Goal: Task Accomplishment & Management: Manage account settings

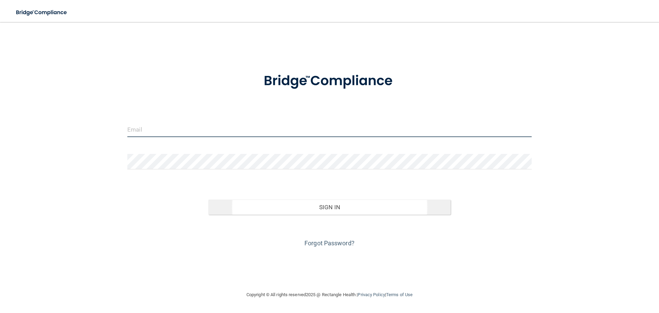
type input "[EMAIL_ADDRESS][DOMAIN_NAME]"
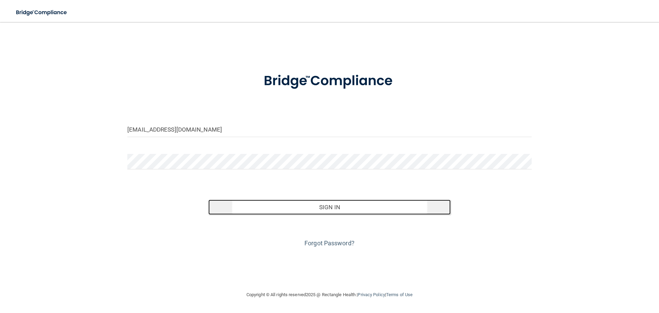
click at [347, 205] on button "Sign In" at bounding box center [329, 206] width 243 height 15
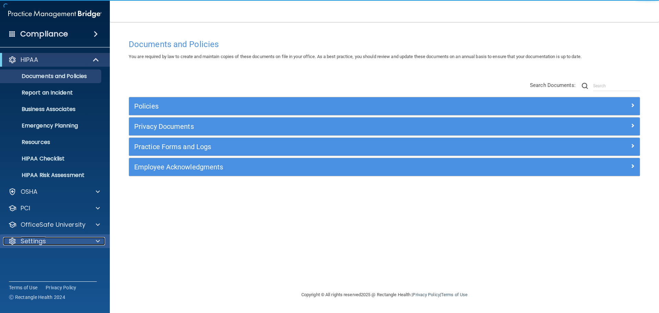
click at [51, 237] on div "Settings" at bounding box center [45, 241] width 85 height 8
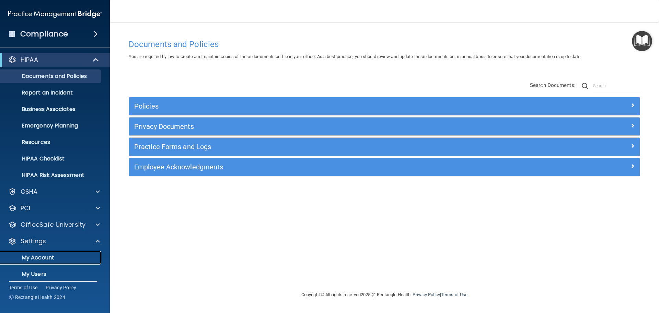
click at [69, 258] on p "My Account" at bounding box center [51, 257] width 94 height 7
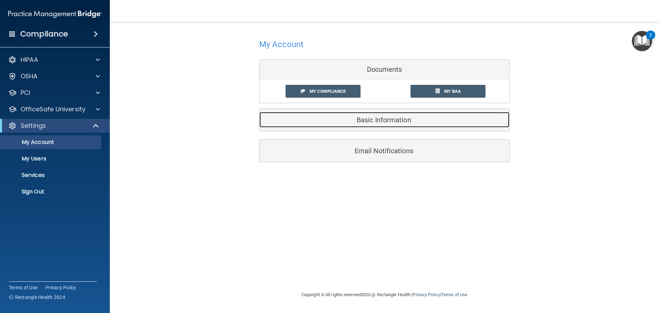
click at [330, 121] on h5 "Basic Information" at bounding box center [374, 120] width 219 height 8
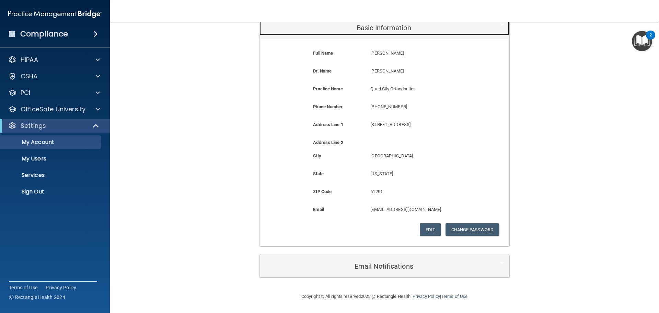
scroll to position [58, 0]
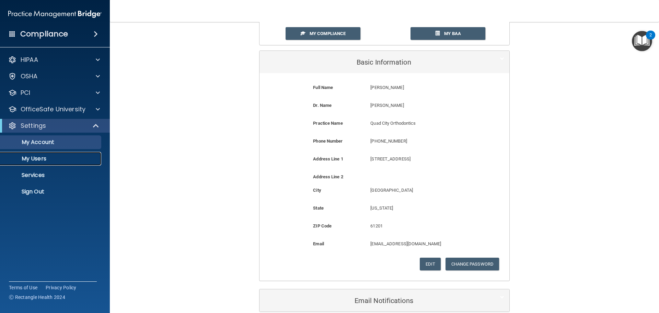
click at [60, 158] on p "My Users" at bounding box center [51, 158] width 94 height 7
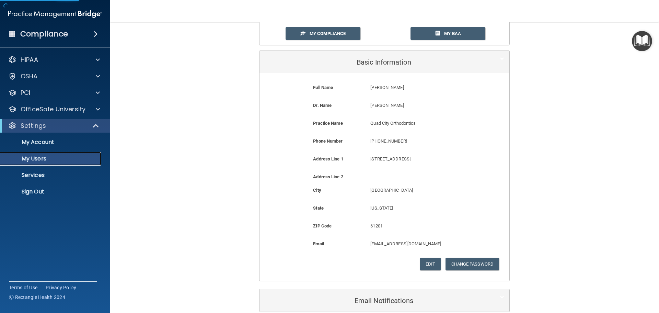
select select "20"
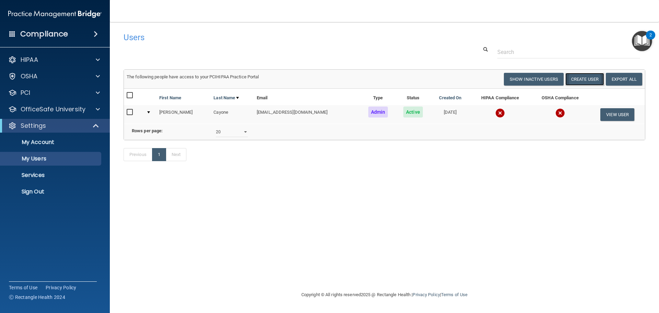
click at [582, 80] on button "Create User" at bounding box center [585, 79] width 39 height 13
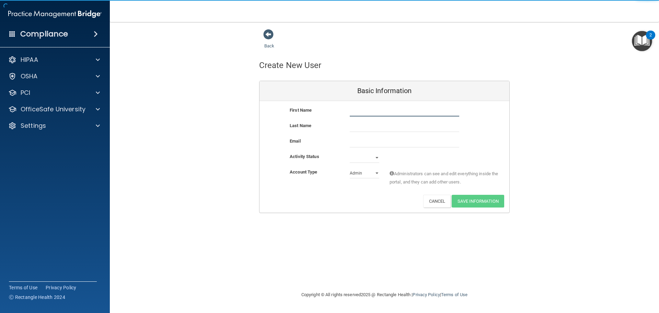
click at [388, 113] on input "text" at bounding box center [405, 111] width 110 height 10
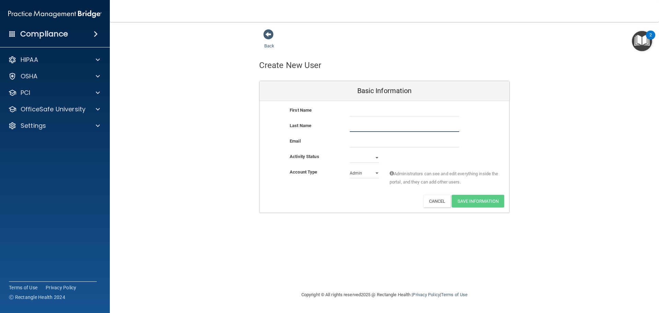
click at [358, 127] on input "text" at bounding box center [405, 127] width 110 height 10
click at [352, 141] on input "email" at bounding box center [405, 142] width 110 height 10
click at [341, 156] on div "Activity Status" at bounding box center [315, 156] width 60 height 8
click at [372, 156] on select "Active Inactive" at bounding box center [365, 157] width 30 height 10
select select "active"
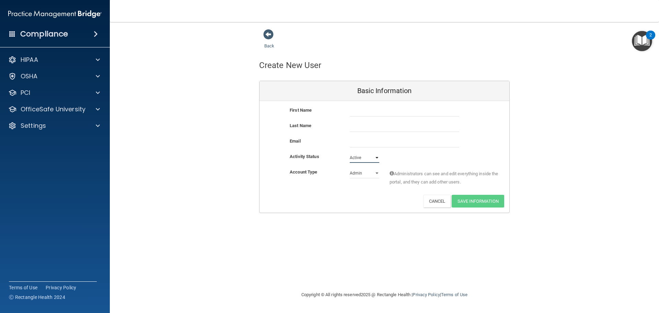
click at [350, 152] on select "Active Inactive" at bounding box center [365, 157] width 30 height 10
click at [362, 174] on select "Admin Member" at bounding box center [365, 173] width 30 height 10
click at [336, 186] on div "Account Type Practice Admin Admin Member Financial Institution Business Associa…" at bounding box center [385, 179] width 250 height 22
click at [83, 124] on div "Settings" at bounding box center [45, 126] width 85 height 8
click at [73, 158] on p "My Users" at bounding box center [51, 158] width 94 height 7
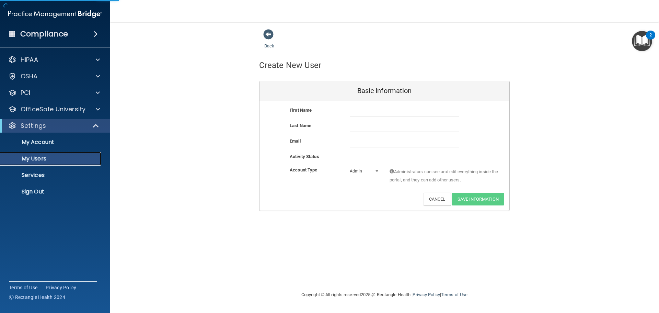
select select "20"
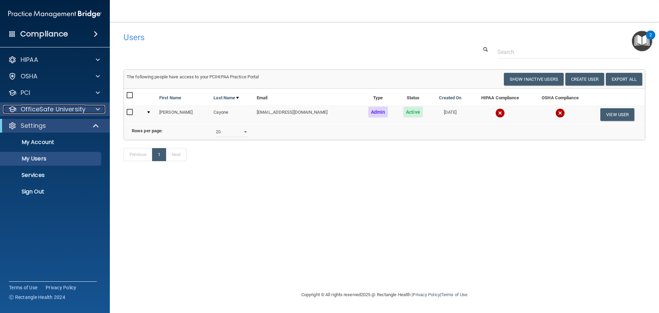
click at [73, 109] on p "OfficeSafe University" at bounding box center [53, 109] width 65 height 8
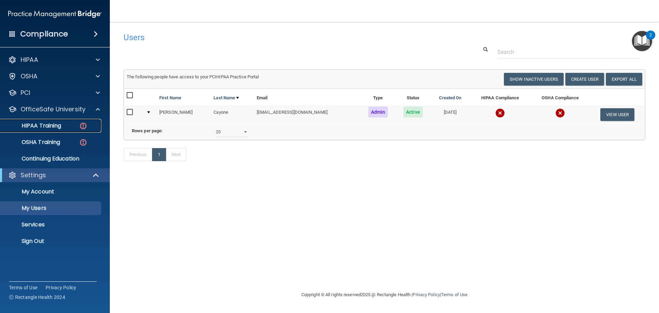
click at [67, 122] on div "HIPAA Training" at bounding box center [51, 125] width 94 height 7
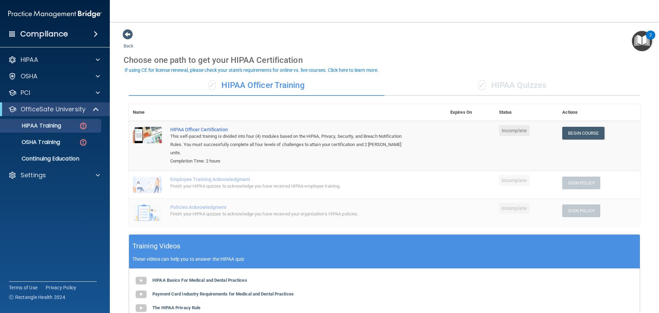
click at [520, 82] on div "✓ HIPAA Quizzes" at bounding box center [513, 85] width 256 height 21
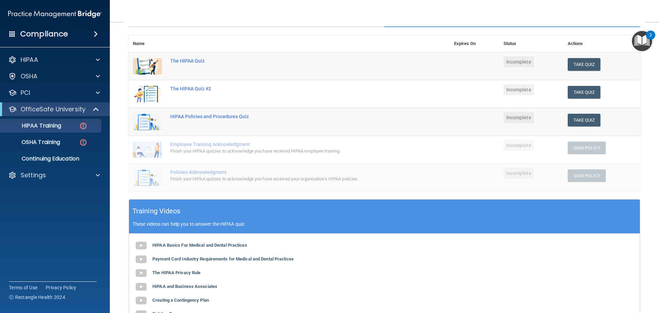
scroll to position [34, 0]
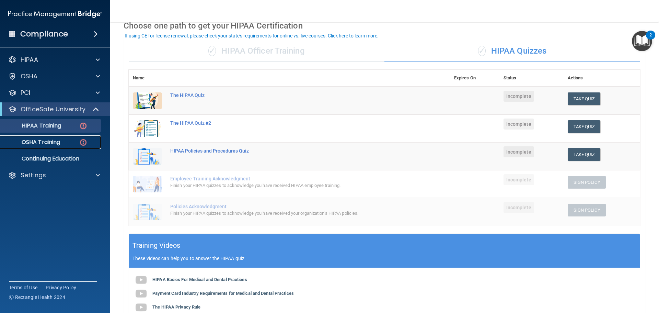
click at [67, 142] on div "OSHA Training" at bounding box center [51, 142] width 94 height 7
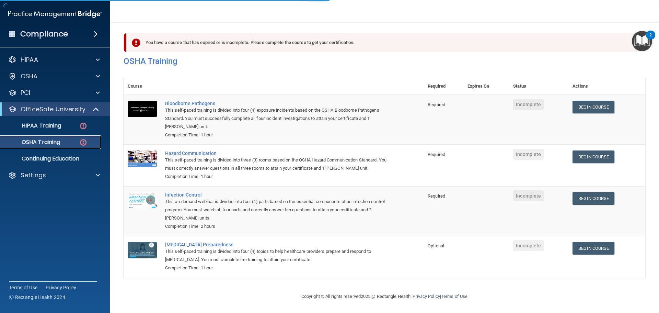
scroll to position [11, 0]
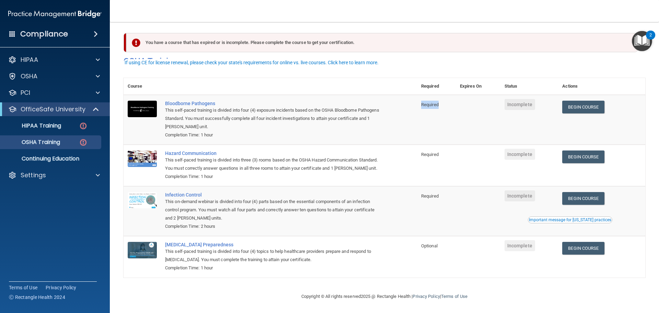
drag, startPoint x: 419, startPoint y: 95, endPoint x: 443, endPoint y: 94, distance: 23.4
click at [443, 95] on td "Required" at bounding box center [436, 120] width 39 height 50
click at [439, 113] on td "Required" at bounding box center [436, 120] width 39 height 50
click at [431, 102] on span "Required" at bounding box center [430, 104] width 18 height 5
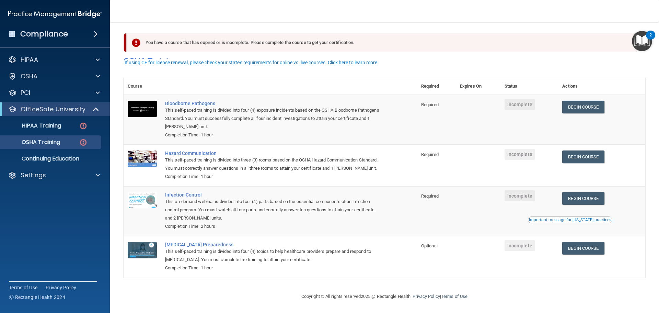
click at [434, 152] on span "Required" at bounding box center [430, 154] width 18 height 5
click at [430, 197] on span "Required" at bounding box center [430, 195] width 18 height 5
click at [430, 196] on span "Required" at bounding box center [430, 195] width 18 height 5
click at [395, 163] on td "Hazard Communication This self-paced training is divided into three (3) rooms b…" at bounding box center [289, 166] width 256 height 42
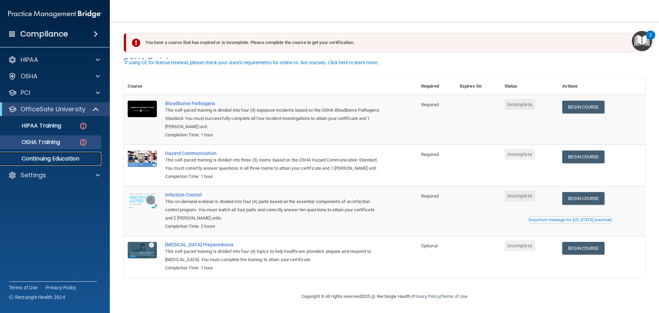
click at [83, 156] on p "Continuing Education" at bounding box center [51, 158] width 94 height 7
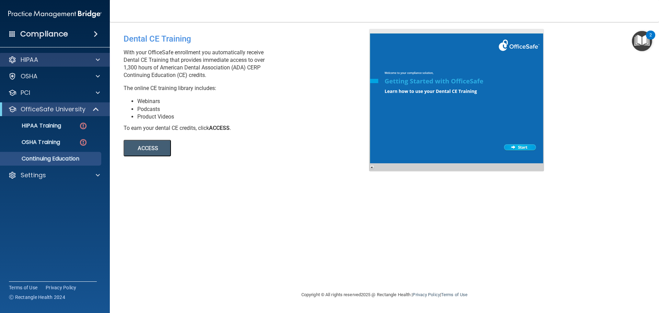
click at [57, 53] on div "HIPAA" at bounding box center [55, 60] width 110 height 14
click at [59, 57] on div "HIPAA" at bounding box center [45, 60] width 85 height 8
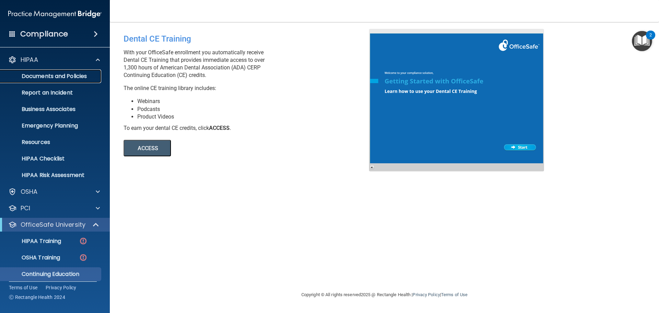
click at [90, 76] on p "Documents and Policies" at bounding box center [51, 76] width 94 height 7
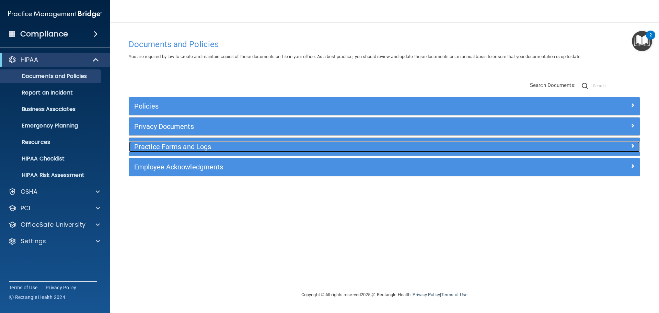
click at [228, 147] on h5 "Practice Forms and Logs" at bounding box center [320, 147] width 373 height 8
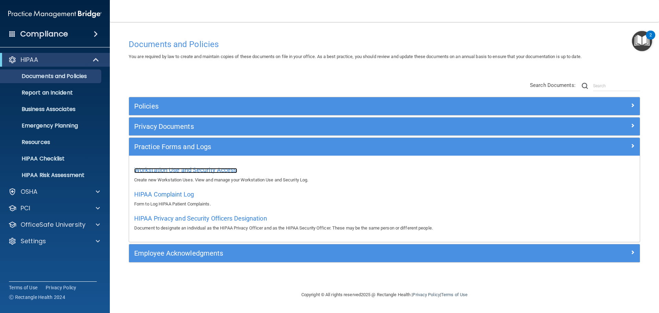
click at [218, 171] on span "Workstation Use and Security Access" at bounding box center [185, 169] width 103 height 7
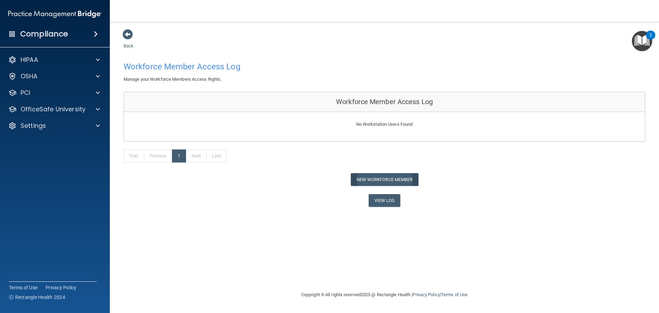
click at [367, 173] on div "First Previous 1 Next Last" at bounding box center [384, 157] width 532 height 32
click at [368, 176] on button "New Workforce Member" at bounding box center [385, 179] width 68 height 13
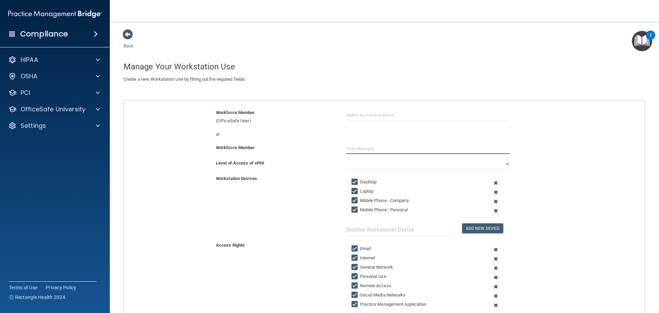
click at [357, 144] on input "text" at bounding box center [427, 149] width 163 height 10
type input "Denise Coyne"
click at [368, 160] on select "Full Limited None" at bounding box center [427, 164] width 163 height 10
select select "0"
click at [346, 159] on select "Full Limited None" at bounding box center [427, 164] width 163 height 10
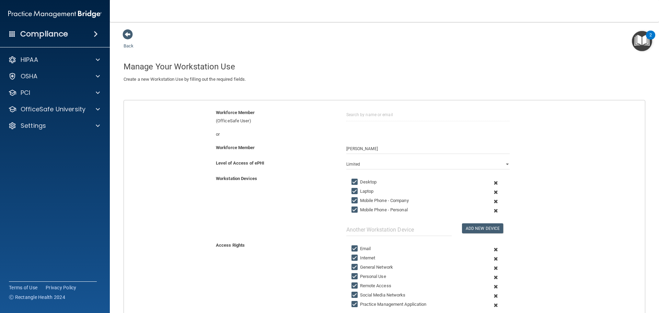
click at [491, 202] on span at bounding box center [496, 201] width 17 height 9
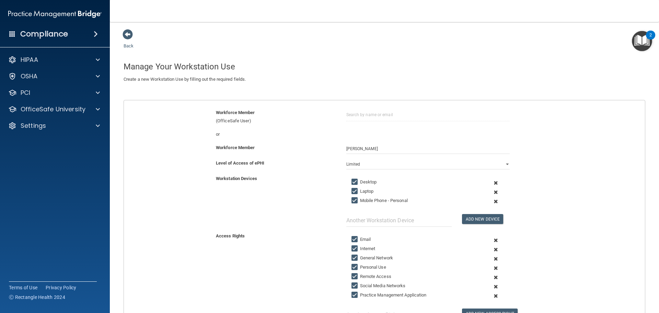
click at [329, 214] on div "Workstation Devices Desktop Laptop Mobile Phone - Personal Add New Device" at bounding box center [385, 200] width 532 height 52
click at [383, 221] on input "text" at bounding box center [398, 220] width 105 height 13
type input "Ipads"
click at [481, 218] on button "Add New Device" at bounding box center [482, 219] width 41 height 10
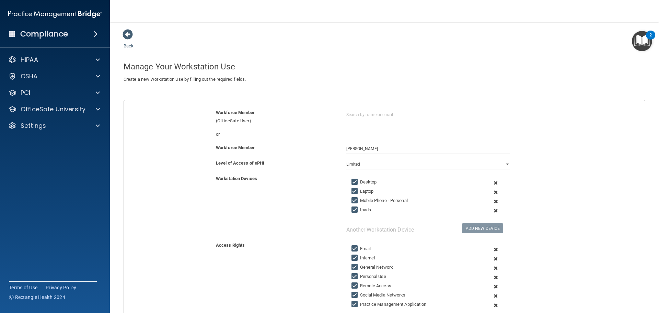
scroll to position [103, 0]
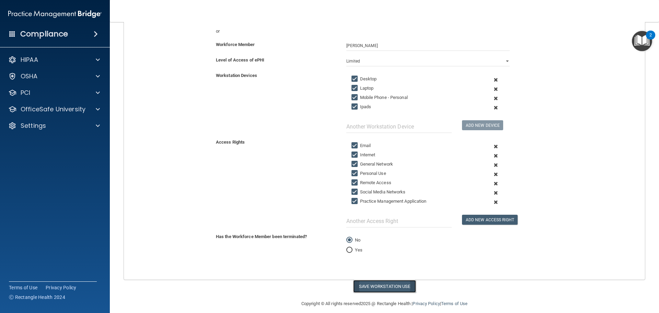
click at [386, 284] on button "Save Workstation Use" at bounding box center [384, 286] width 63 height 13
select select "? string:Full ?"
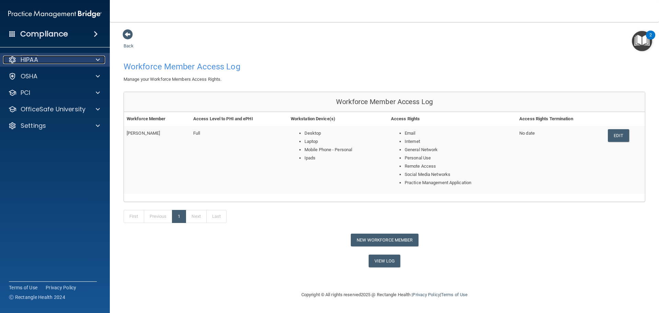
click at [49, 56] on div "HIPAA" at bounding box center [45, 60] width 85 height 8
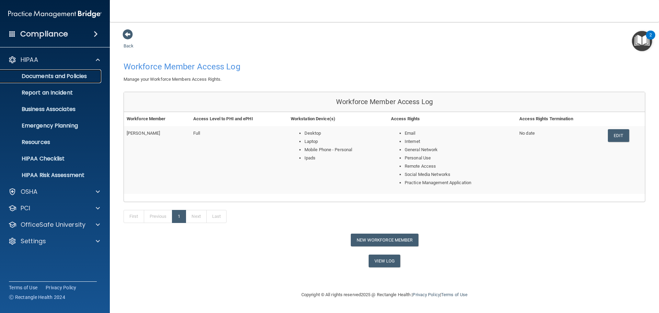
click at [95, 73] on p "Documents and Policies" at bounding box center [51, 76] width 94 height 7
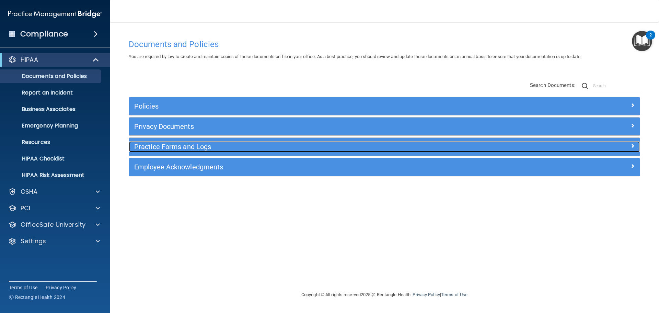
click at [227, 146] on h5 "Practice Forms and Logs" at bounding box center [320, 147] width 373 height 8
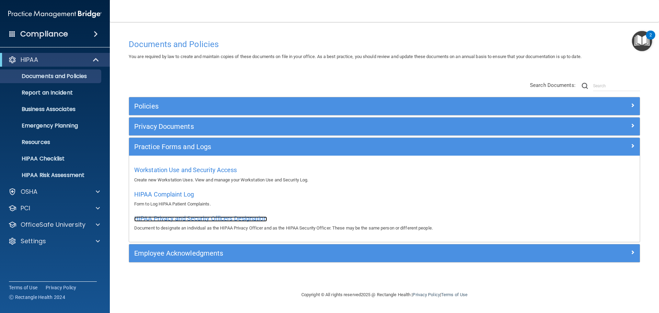
click at [255, 218] on span "HIPAA Privacy and Security Officers Designation" at bounding box center [200, 218] width 133 height 7
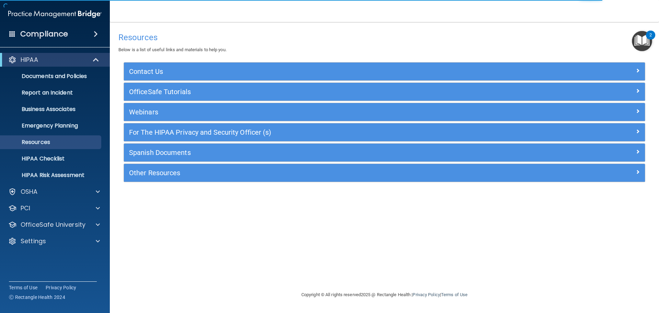
click at [221, 65] on div "Contact Us" at bounding box center [384, 71] width 521 height 18
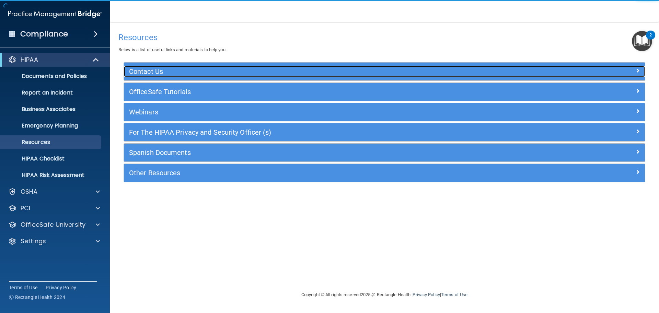
click at [218, 69] on h5 "Contact Us" at bounding box center [319, 72] width 381 height 8
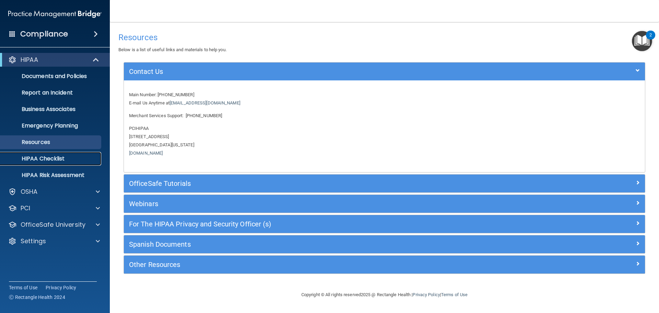
click at [73, 157] on p "HIPAA Checklist" at bounding box center [51, 158] width 94 height 7
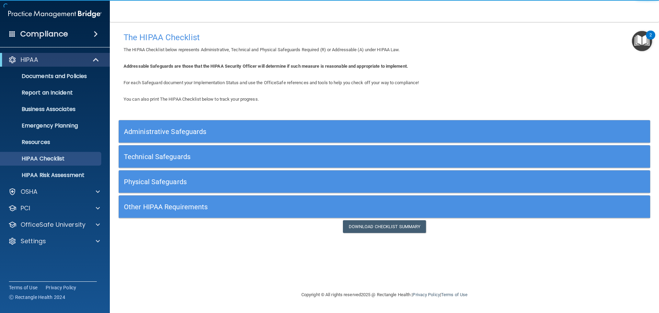
click at [353, 135] on h5 "Administrative Safeguards" at bounding box center [318, 132] width 388 height 8
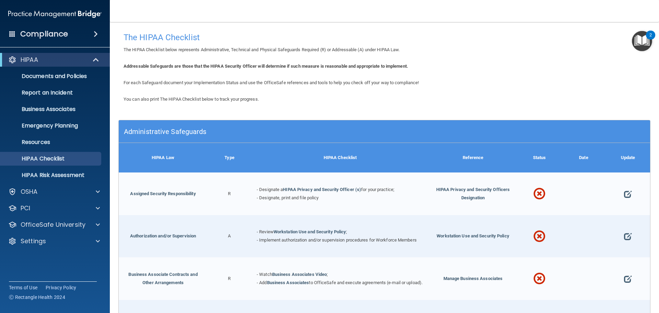
click at [353, 135] on h5 "Administrative Safeguards" at bounding box center [318, 132] width 388 height 8
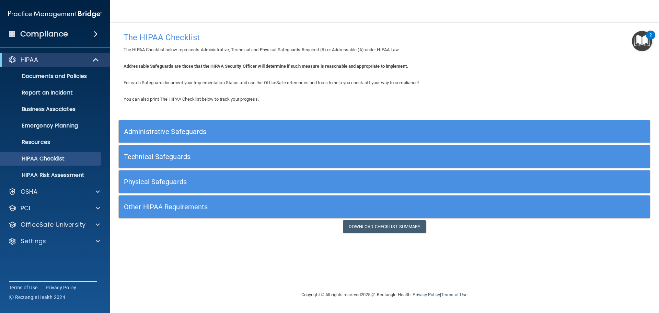
click at [339, 154] on h5 "Technical Safeguards" at bounding box center [318, 157] width 388 height 8
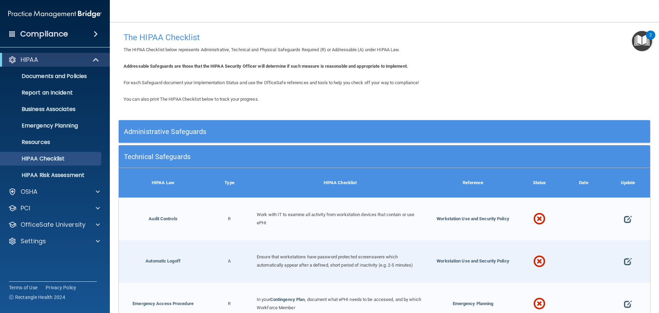
click at [339, 154] on h5 "Technical Safeguards" at bounding box center [318, 157] width 388 height 8
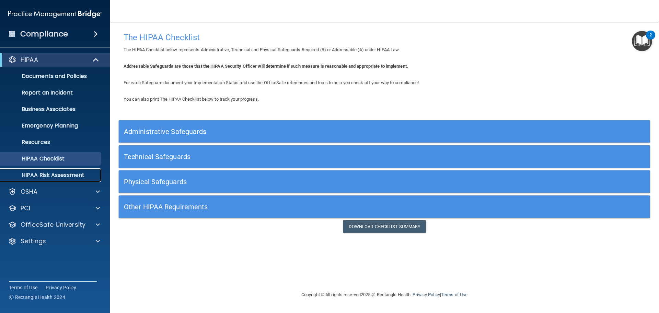
click at [83, 172] on p "HIPAA Risk Assessment" at bounding box center [51, 175] width 94 height 7
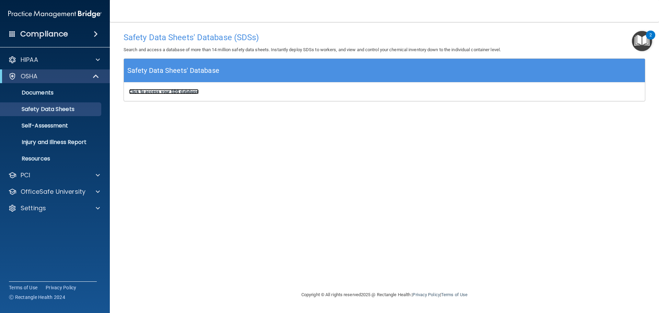
click at [184, 92] on b "Click to access your SDS database" at bounding box center [164, 91] width 70 height 5
click at [73, 125] on p "Self-Assessment" at bounding box center [51, 125] width 94 height 7
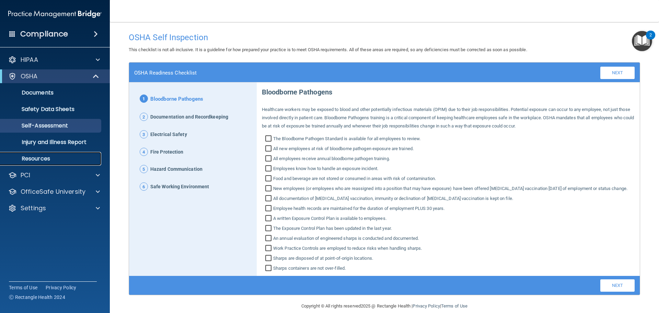
click at [62, 158] on p "Resources" at bounding box center [51, 158] width 94 height 7
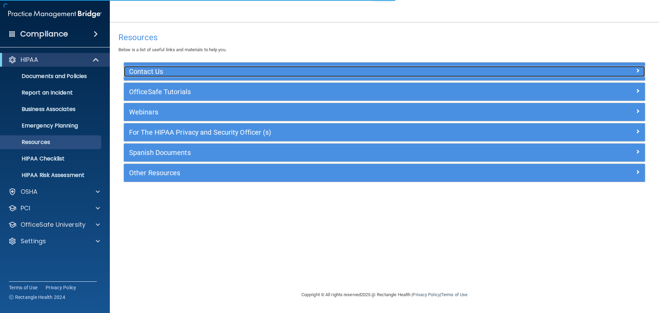
click at [208, 68] on h5 "Contact Us" at bounding box center [319, 72] width 381 height 8
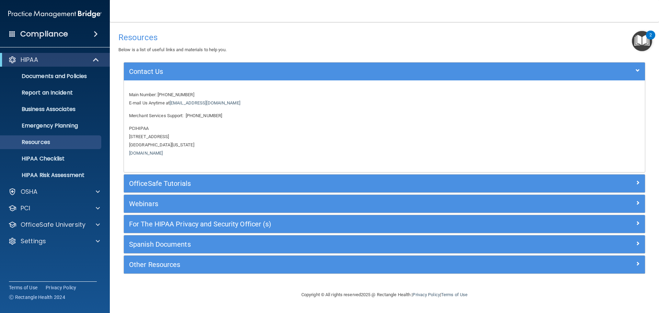
click at [395, 38] on h4 "Resources" at bounding box center [384, 37] width 532 height 9
click at [35, 208] on div "PCI" at bounding box center [45, 208] width 85 height 8
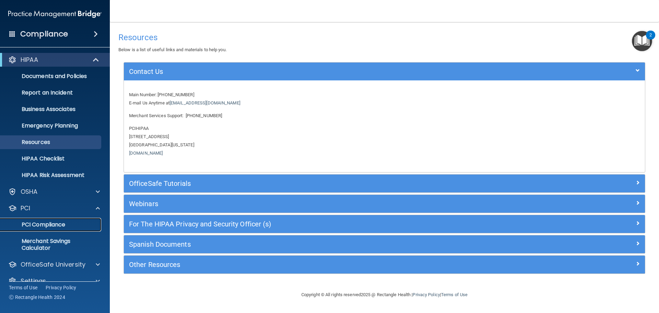
click at [36, 221] on p "PCI Compliance" at bounding box center [51, 224] width 94 height 7
click at [98, 208] on span at bounding box center [98, 208] width 4 height 8
